Goal: Task Accomplishment & Management: Use online tool/utility

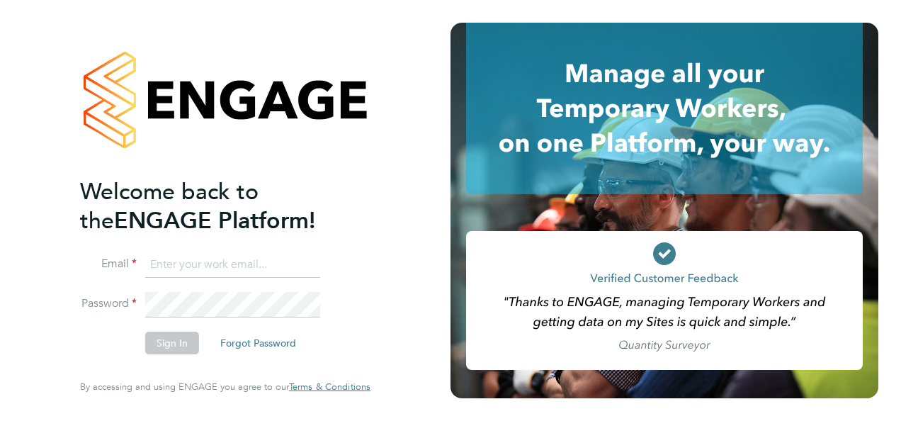
type input "[PERSON_NAME][EMAIL_ADDRESS][DOMAIN_NAME]"
click at [183, 340] on button "Sign In" at bounding box center [172, 342] width 54 height 23
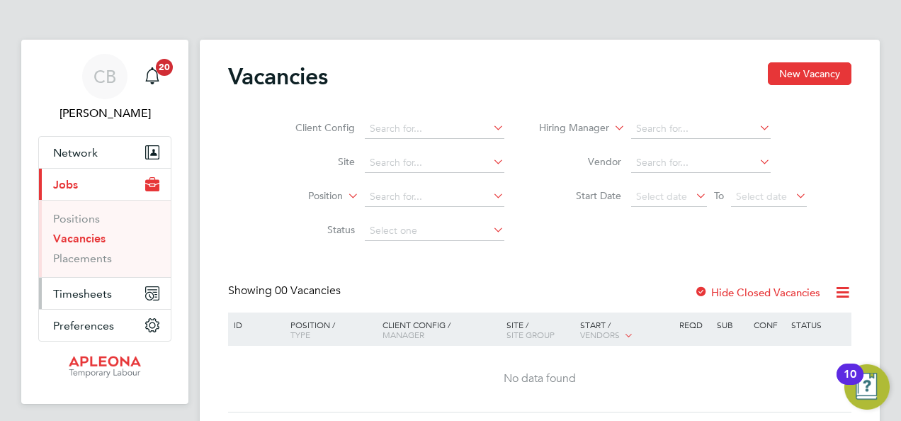
click at [93, 290] on span "Timesheets" at bounding box center [82, 293] width 59 height 13
click at [101, 289] on span "Timesheets" at bounding box center [82, 293] width 59 height 13
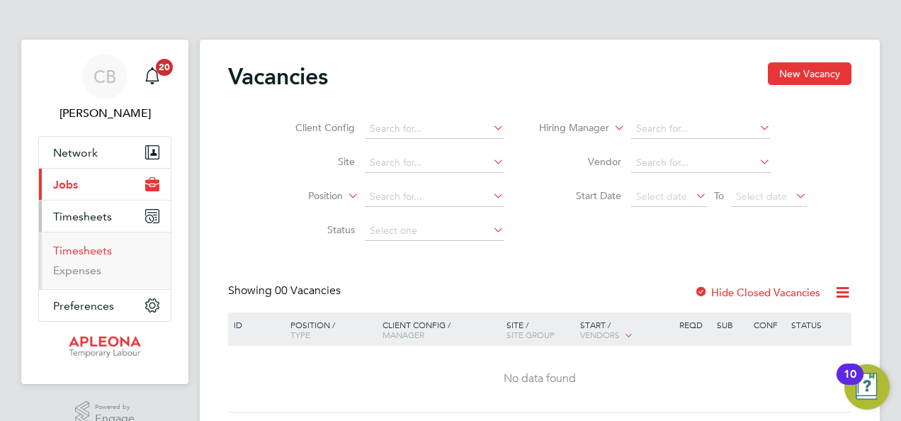
click at [91, 249] on link "Timesheets" at bounding box center [82, 250] width 59 height 13
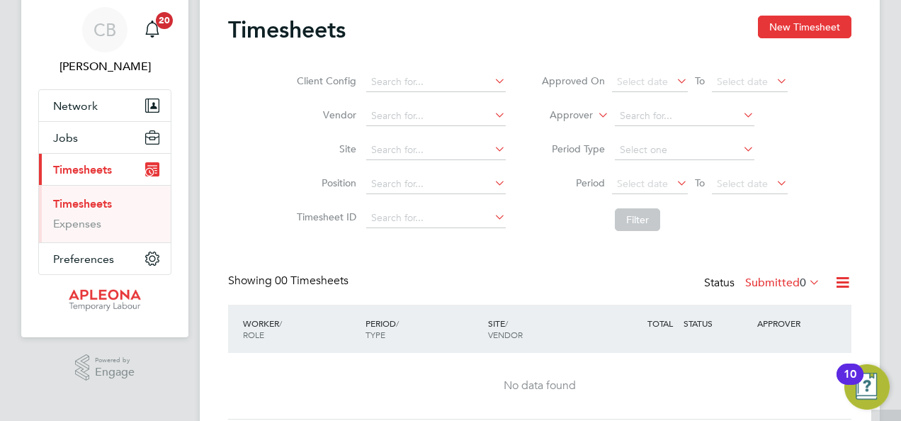
scroll to position [24, 0]
